Goal: Check status: Check status

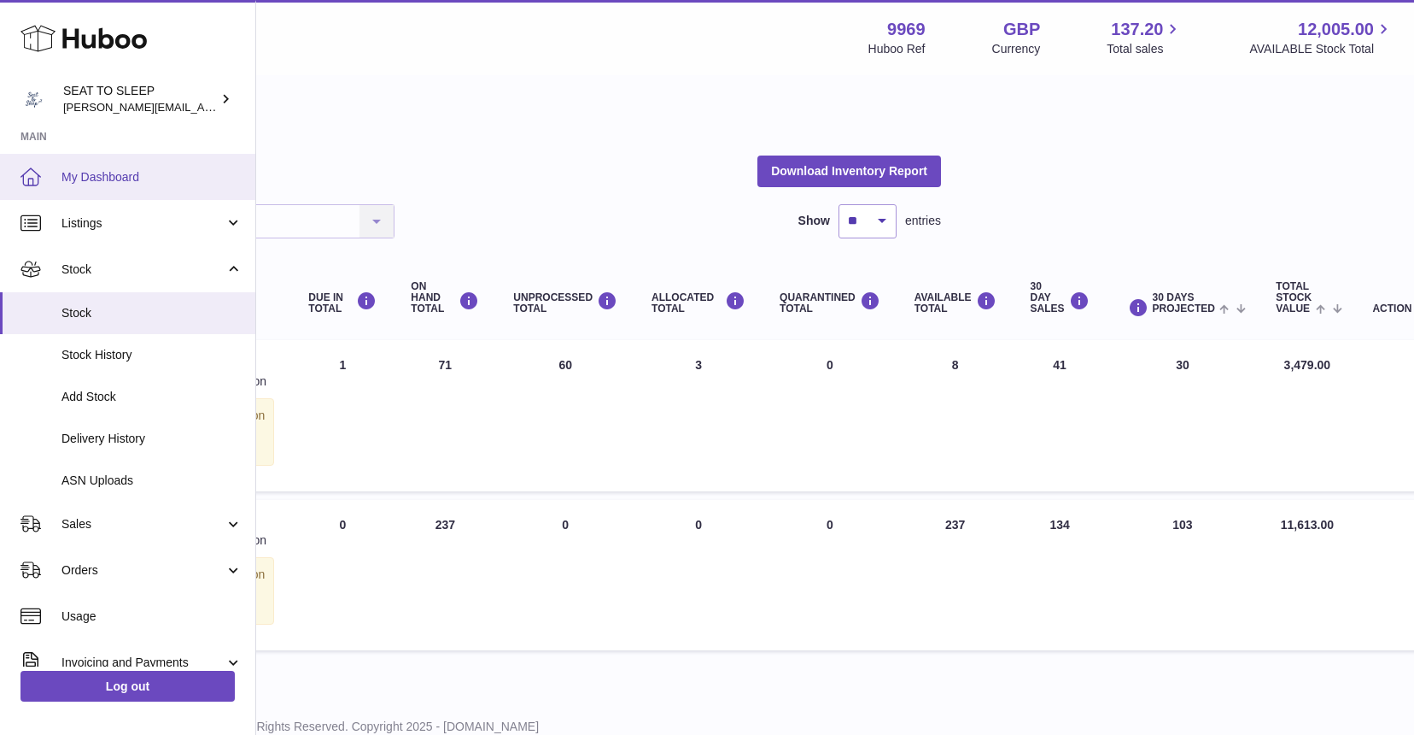
click at [105, 171] on span "My Dashboard" at bounding box center [151, 177] width 181 height 16
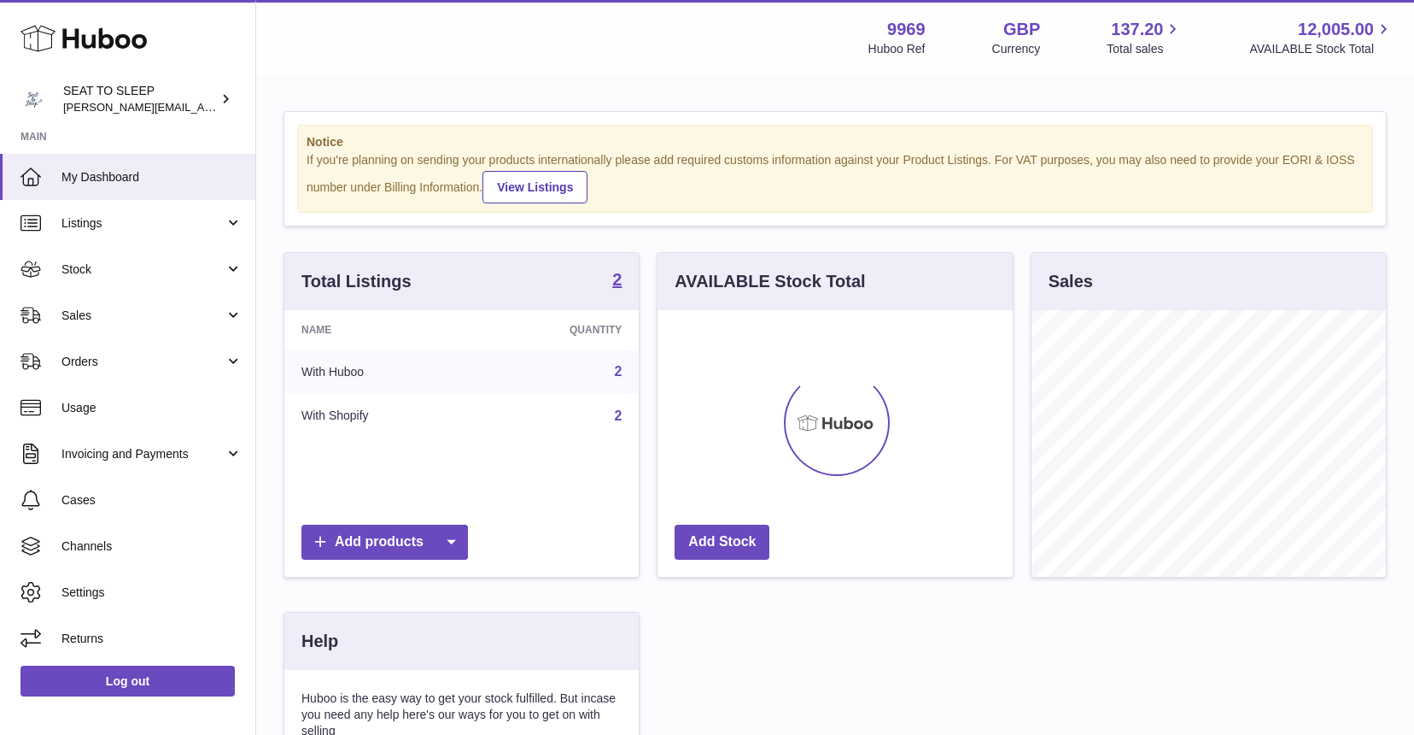
scroll to position [266, 355]
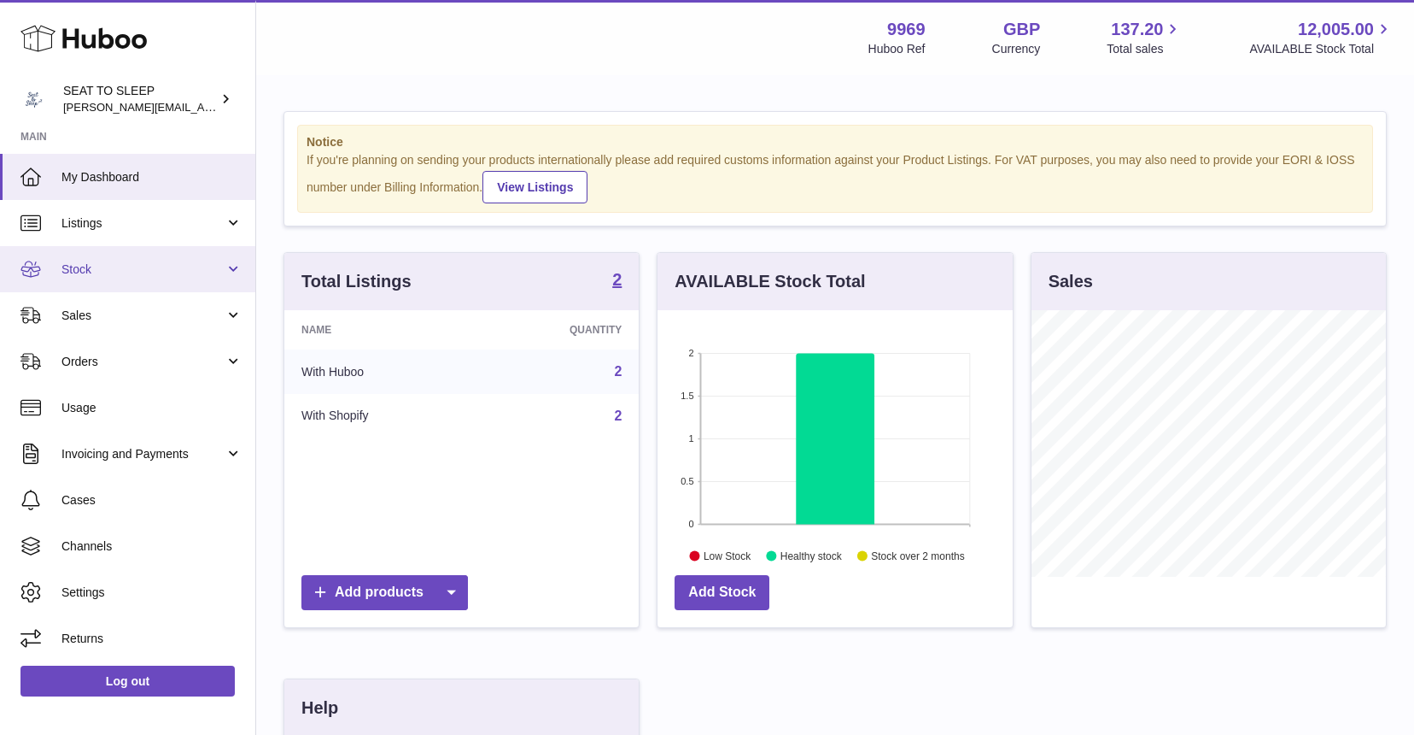
click at [108, 253] on link "Stock" at bounding box center [127, 269] width 255 height 46
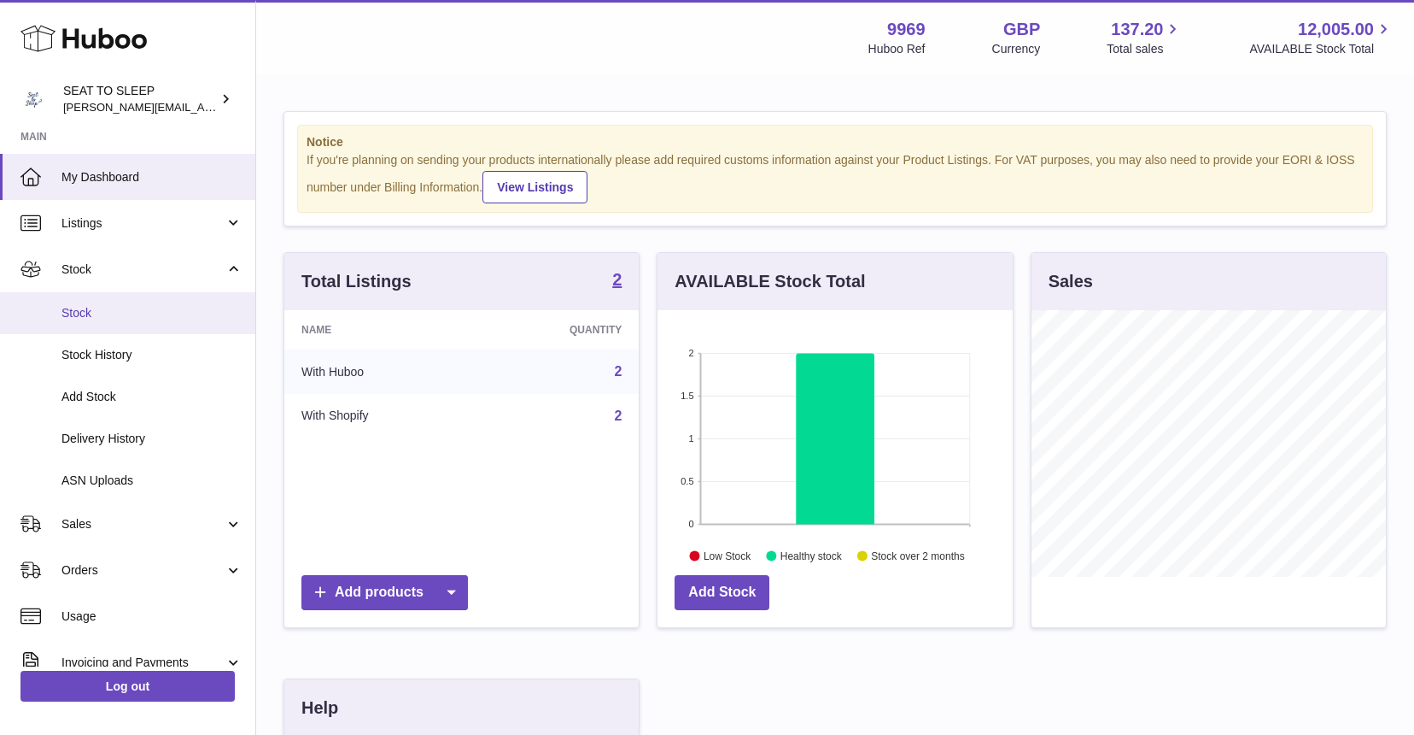
click at [97, 323] on link "Stock" at bounding box center [127, 313] width 255 height 42
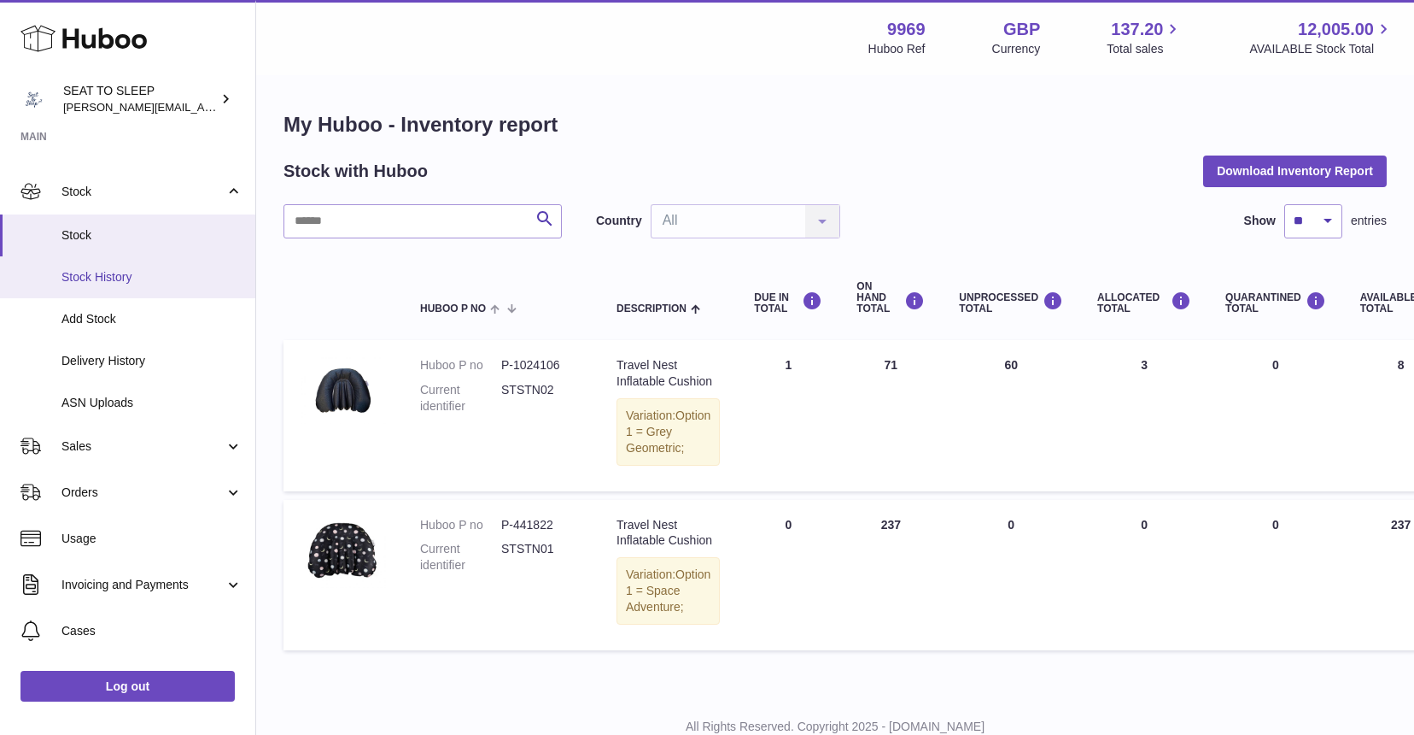
scroll to position [102, 0]
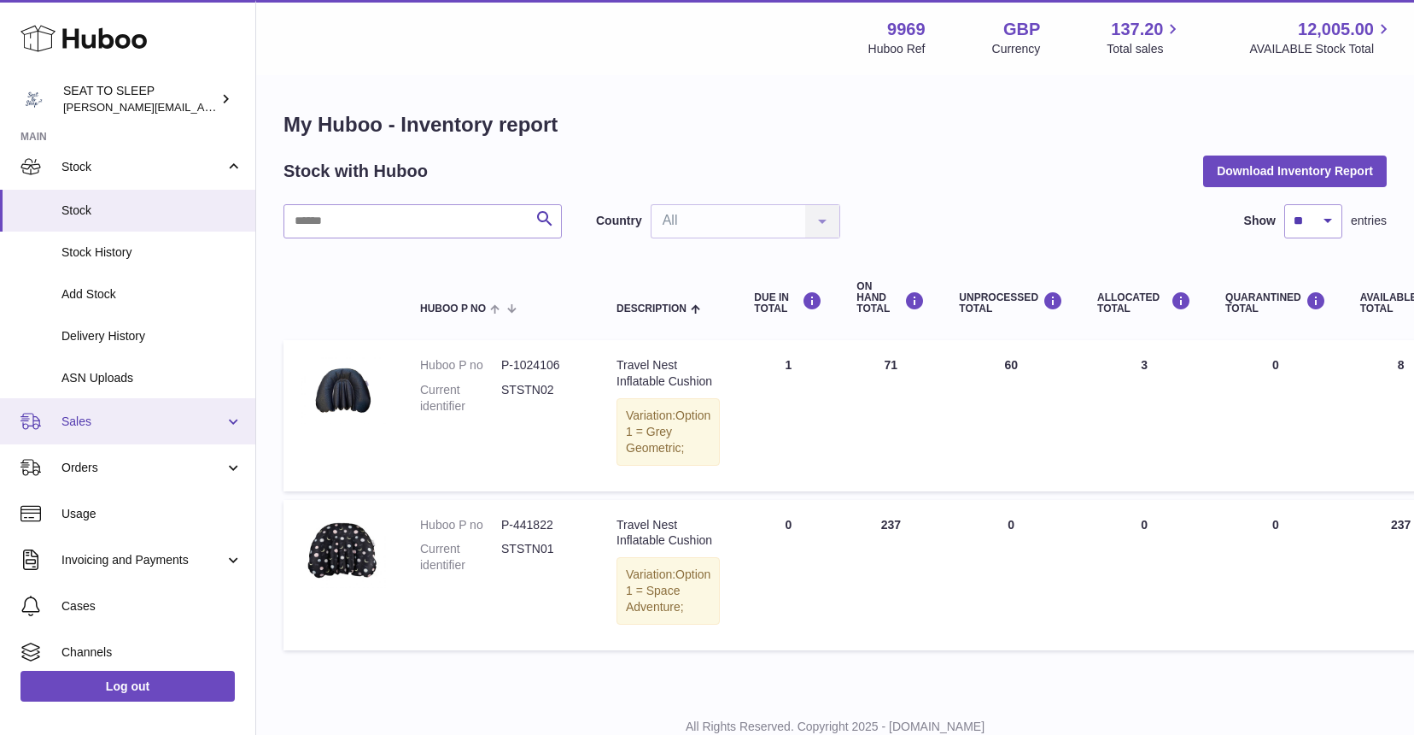
click at [97, 416] on span "Sales" at bounding box center [142, 421] width 163 height 16
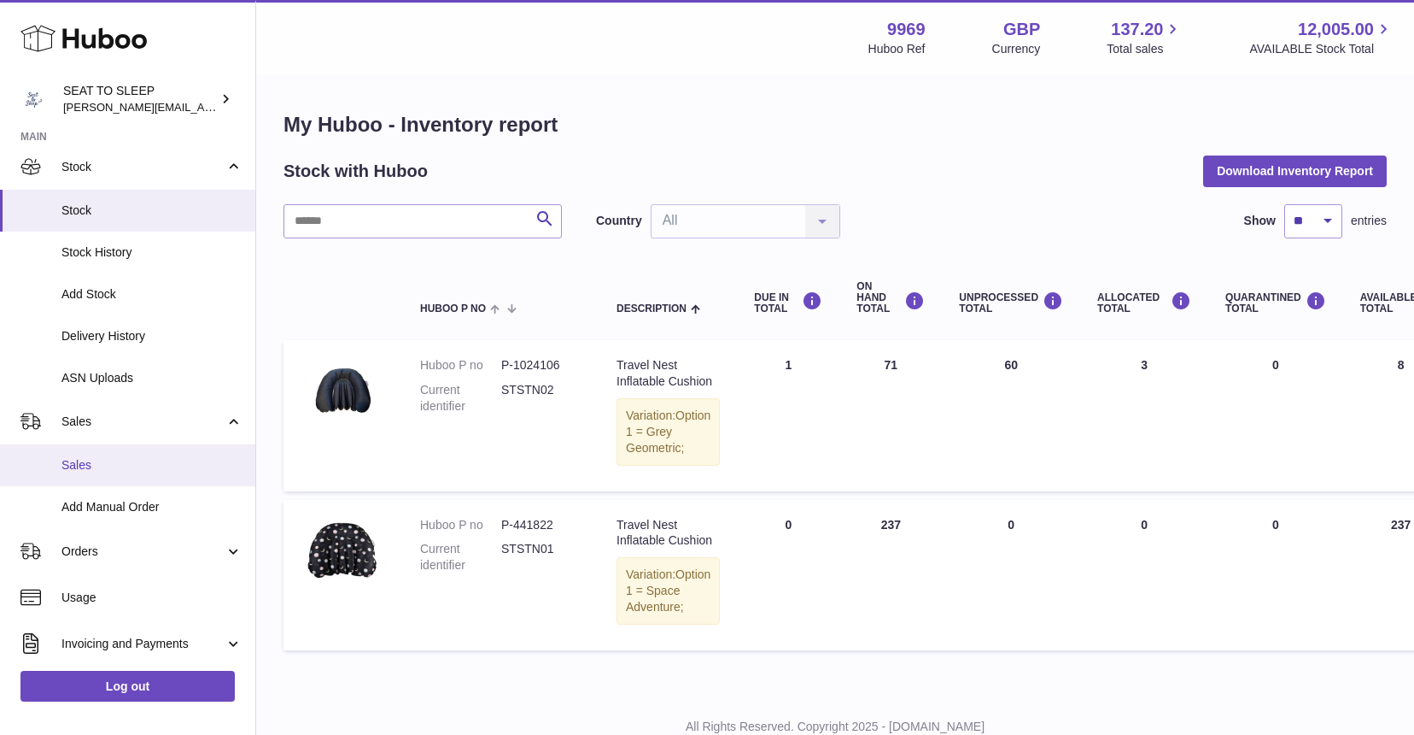
click at [97, 457] on span "Sales" at bounding box center [151, 465] width 181 height 16
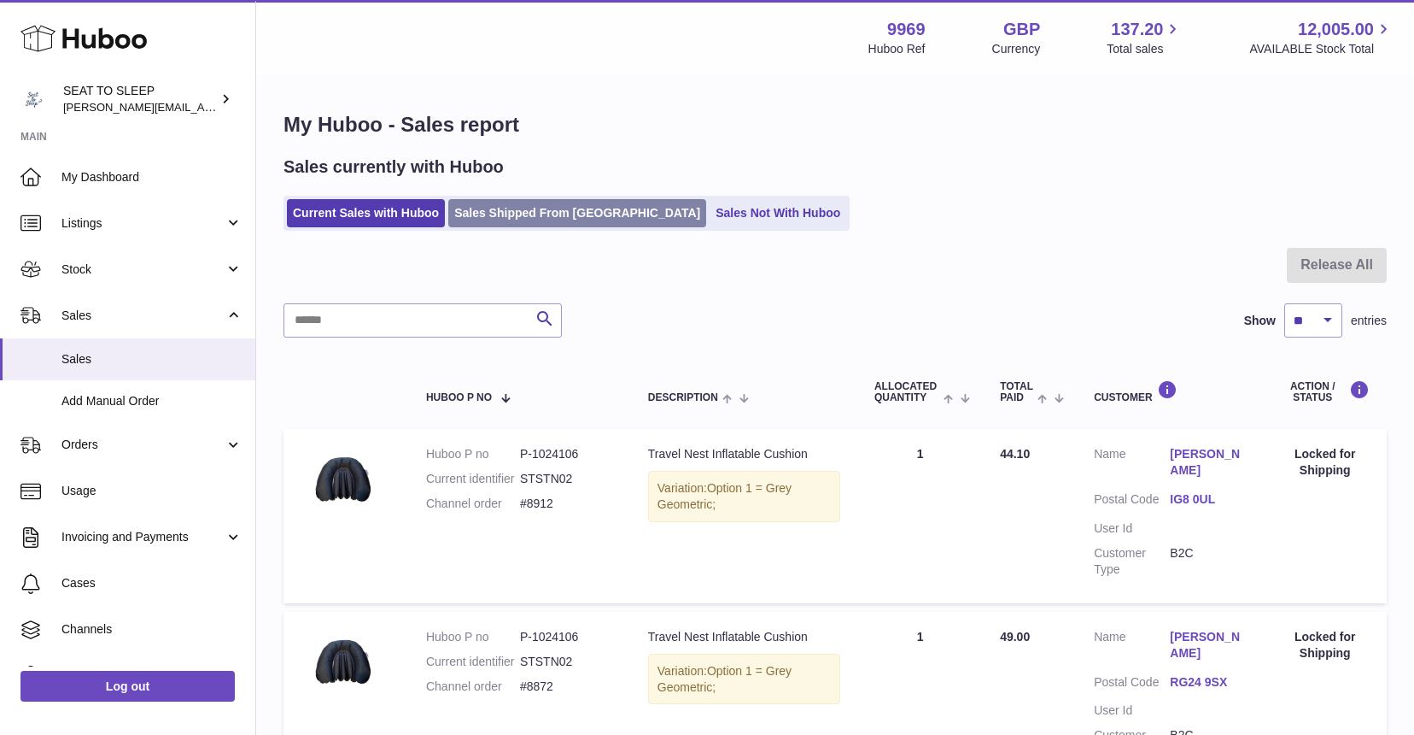
click at [521, 220] on link "Sales Shipped From [GEOGRAPHIC_DATA]" at bounding box center [577, 213] width 258 height 28
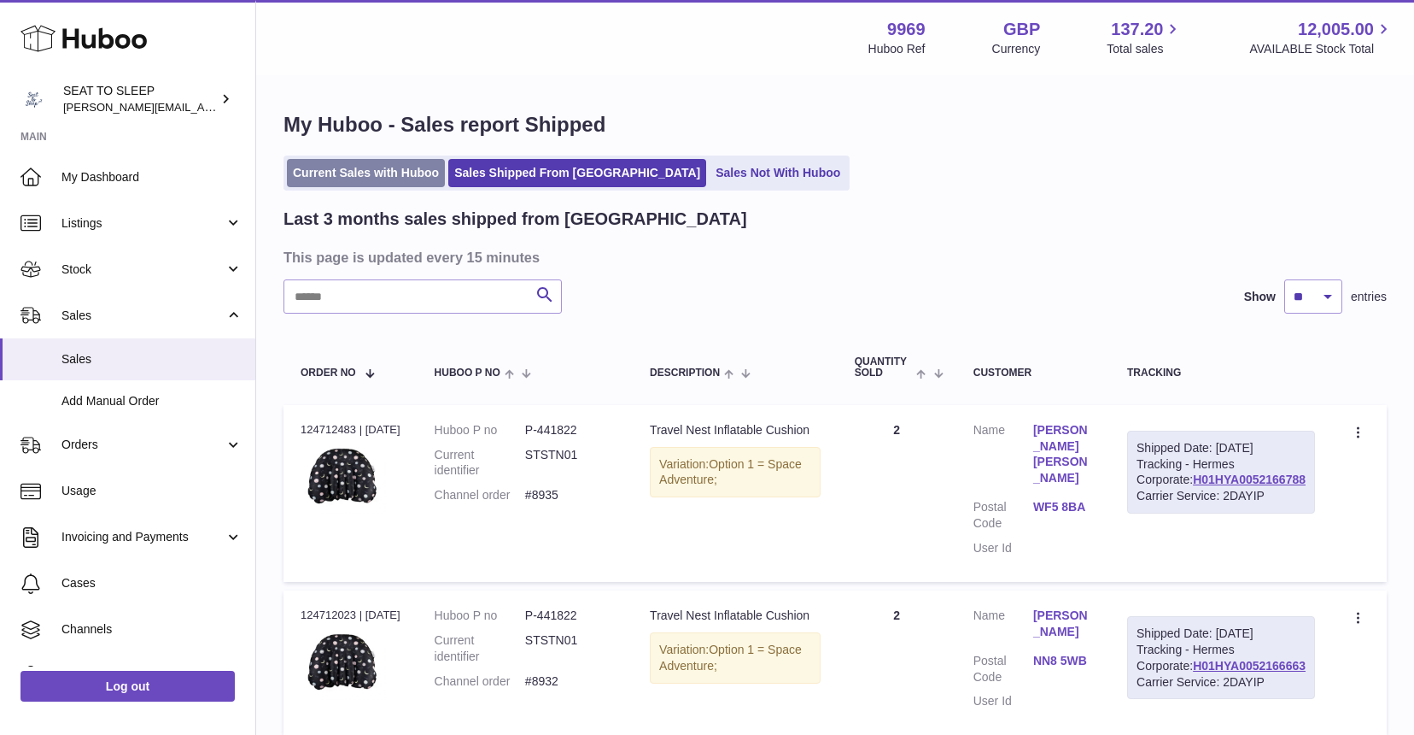
click at [354, 184] on link "Current Sales with Huboo" at bounding box center [366, 173] width 158 height 28
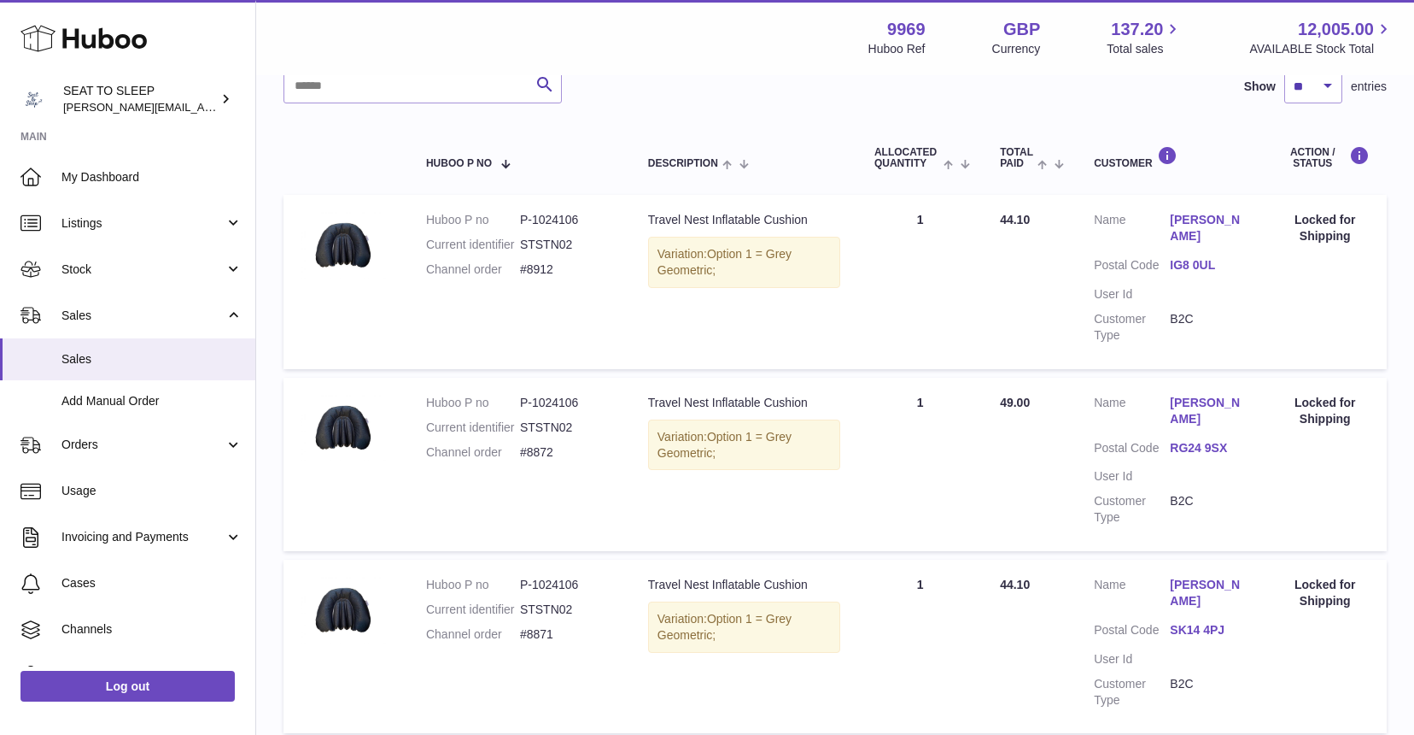
scroll to position [221, 0]
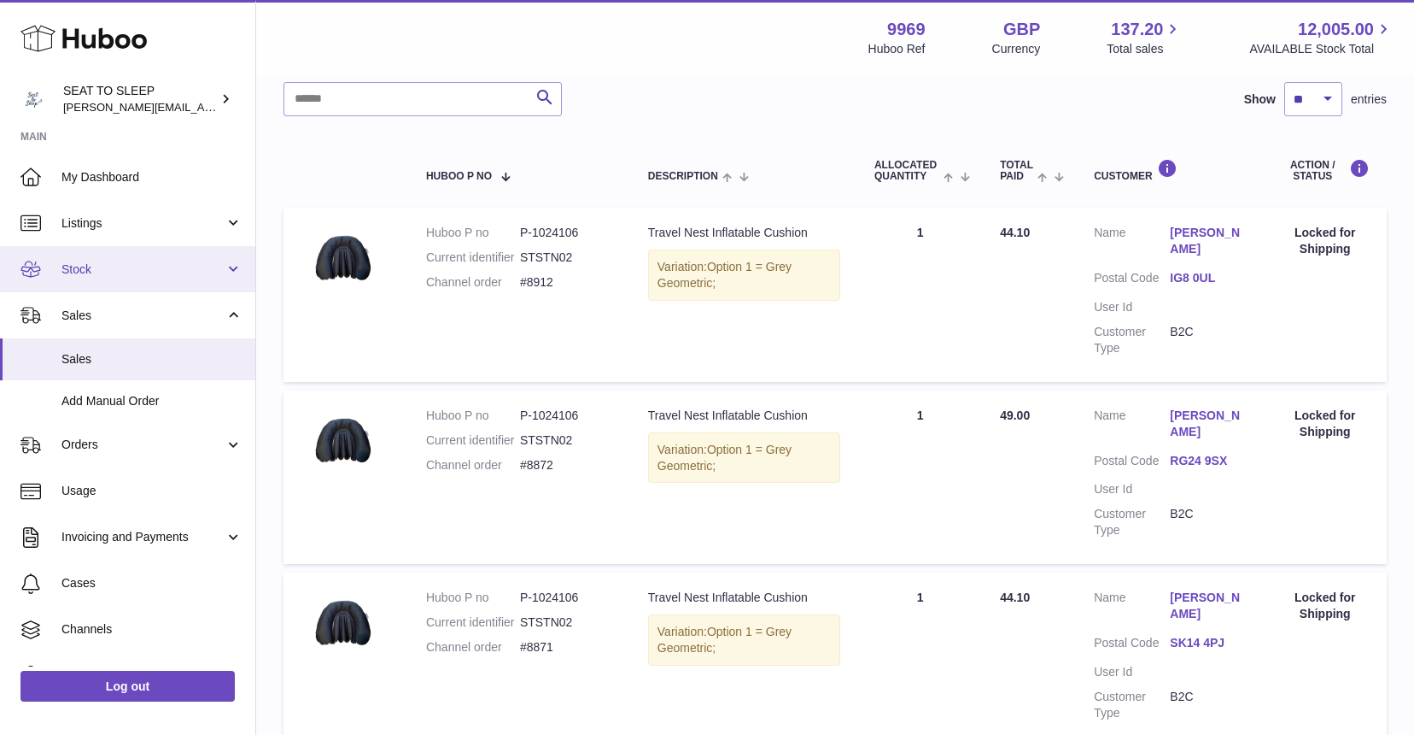
click at [101, 263] on span "Stock" at bounding box center [142, 269] width 163 height 16
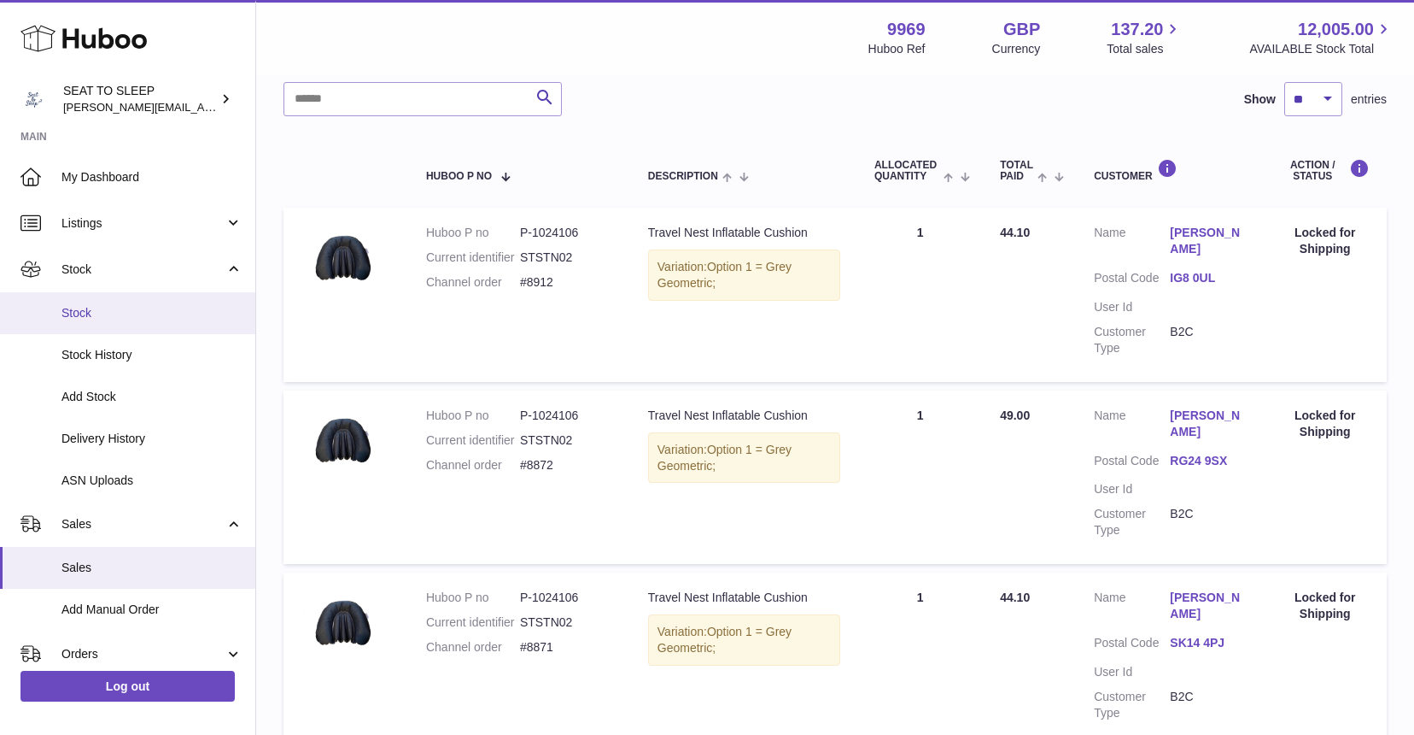
click at [97, 301] on link "Stock" at bounding box center [127, 313] width 255 height 42
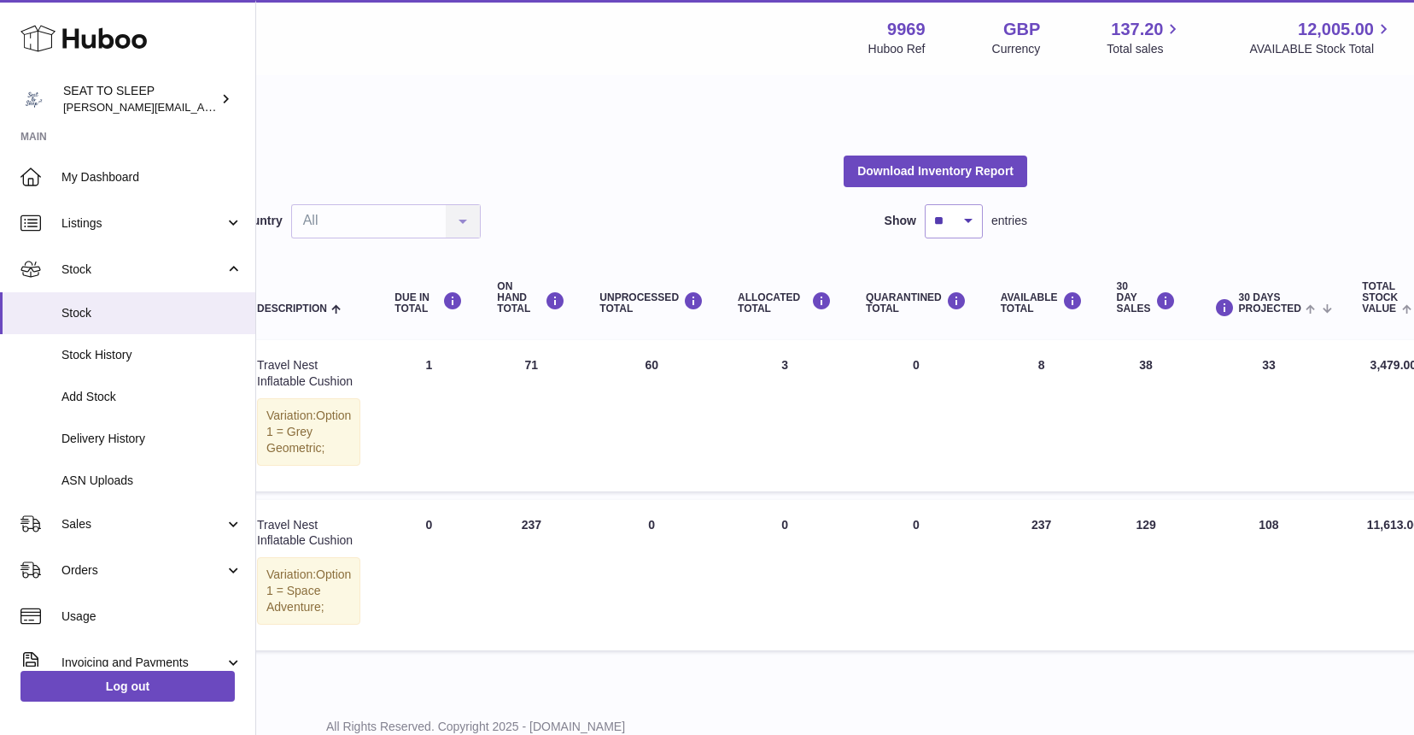
scroll to position [0, 369]
